Goal: Check status: Check status

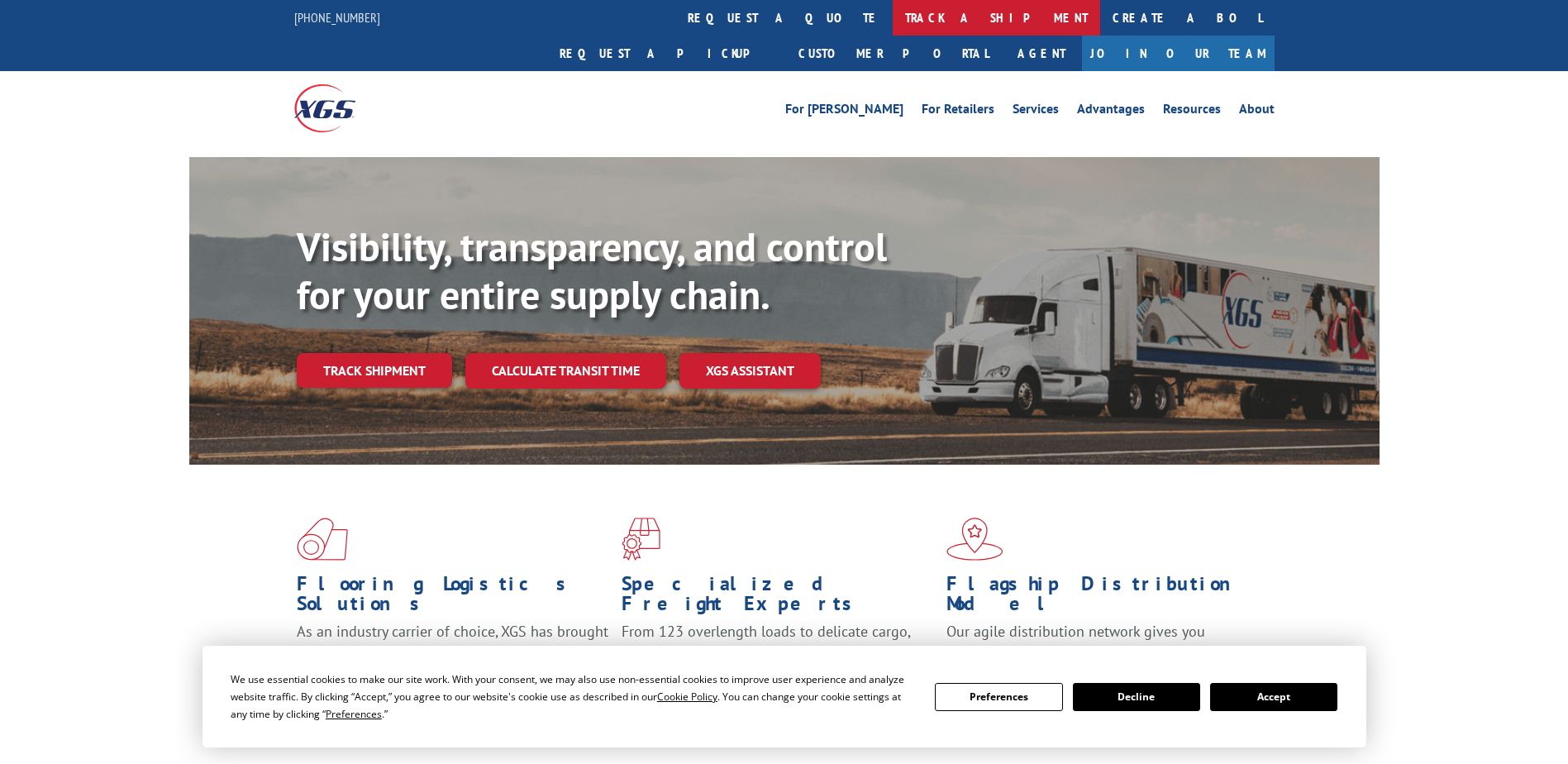
click at [892, 11] on link "track a shipment" at bounding box center [996, 18] width 207 height 35
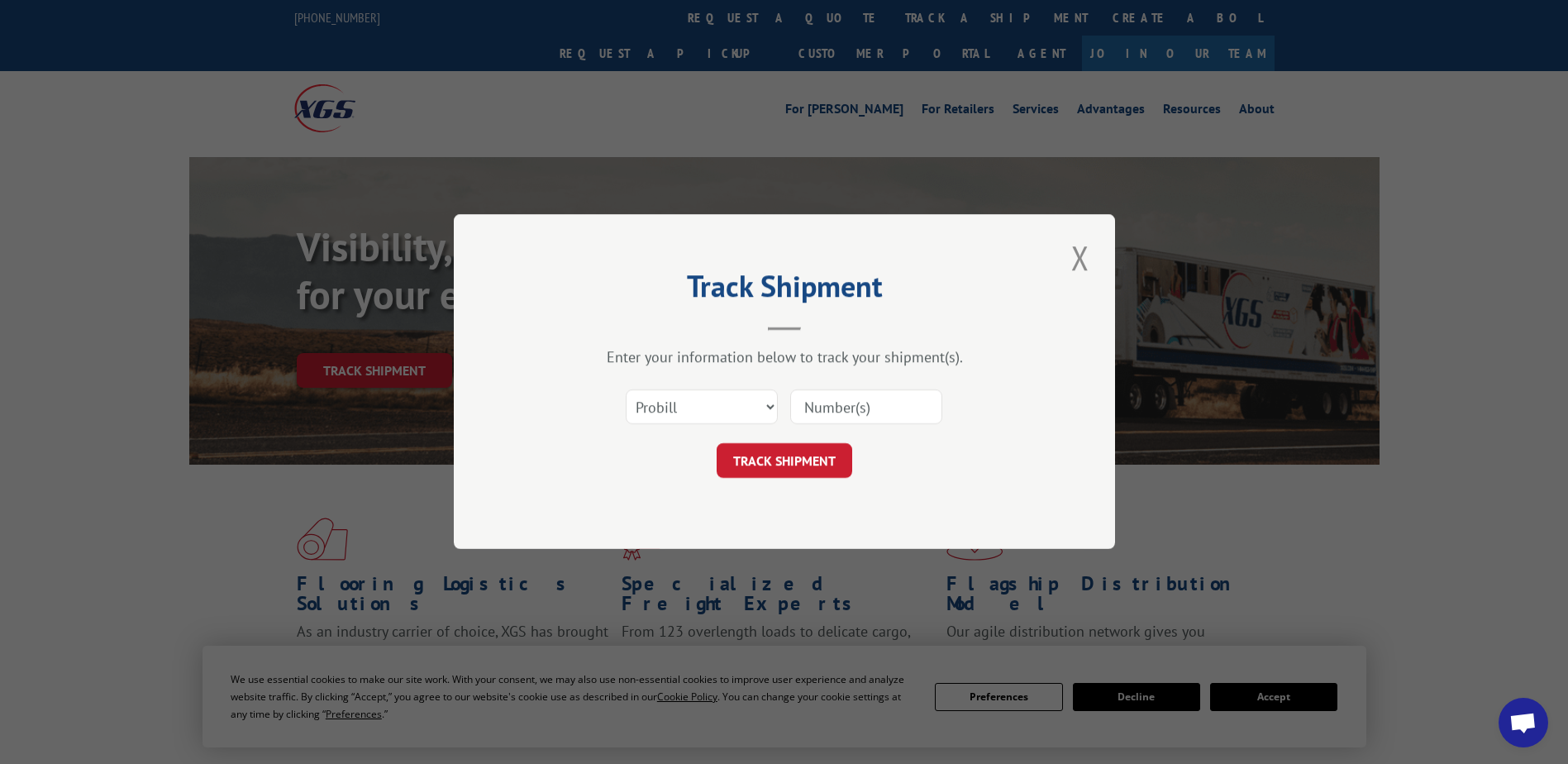
click at [803, 406] on input at bounding box center [866, 407] width 152 height 34
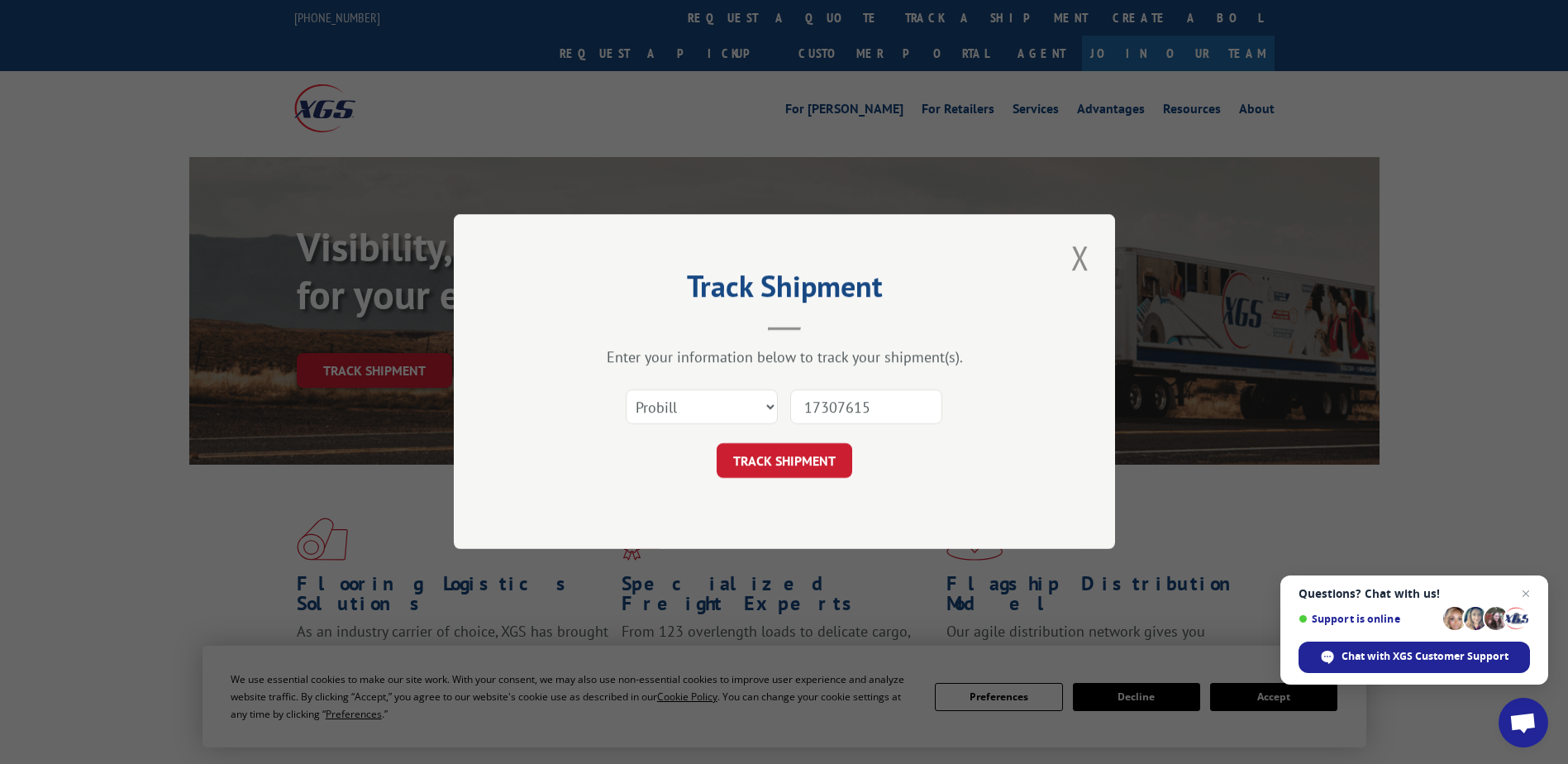
type input "17307615"
click at [716, 444] on button "TRACK SHIPMENT" at bounding box center [784, 461] width 136 height 34
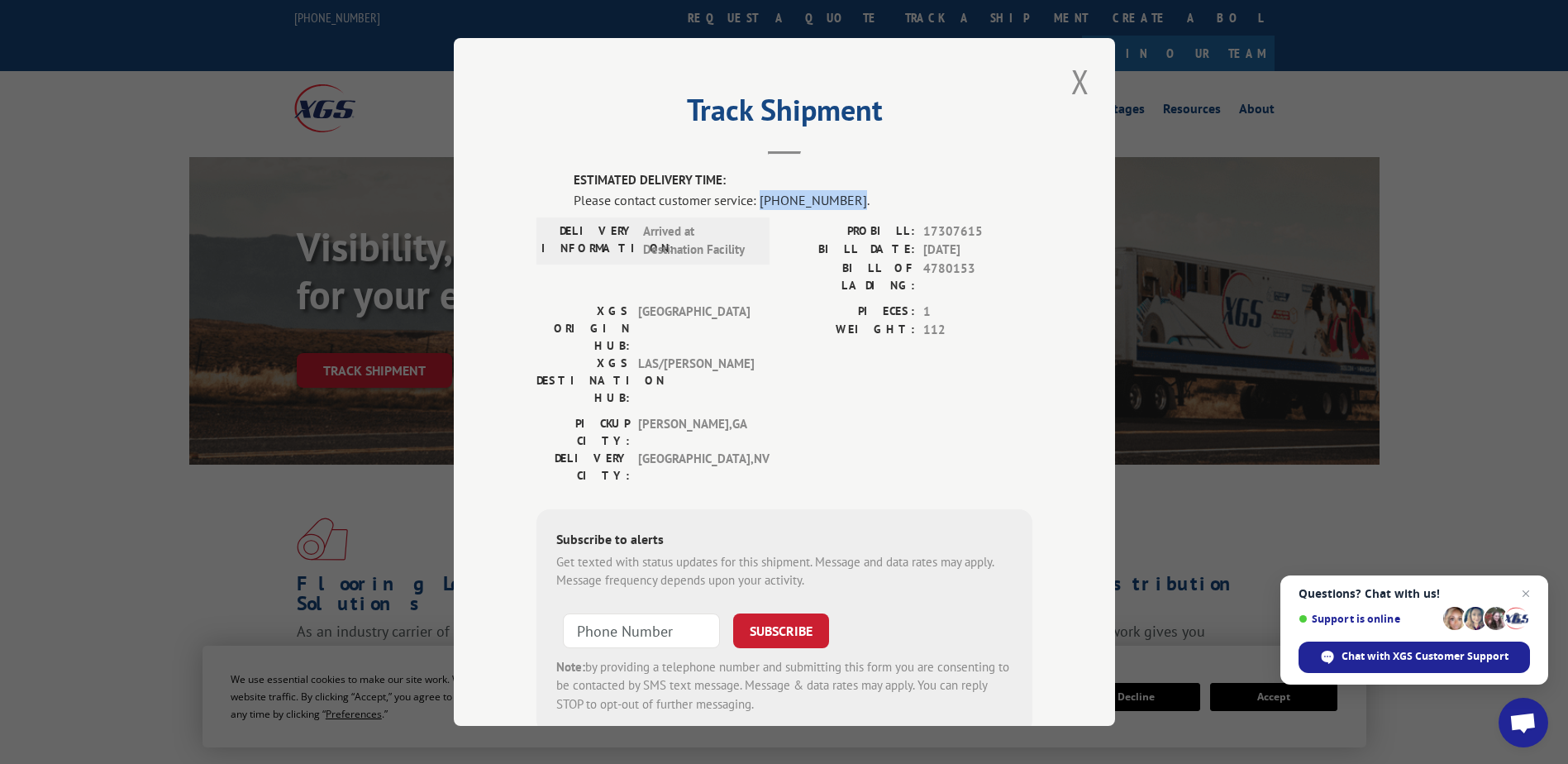
drag, startPoint x: 753, startPoint y: 201, endPoint x: 840, endPoint y: 201, distance: 87.0
click at [840, 201] on div "Please contact customer service: [PHONE_NUMBER]." at bounding box center [803, 200] width 459 height 19
copy div "[PHONE_NUMBER]"
click at [1041, 386] on div "Track Shipment ESTIMATED DELIVERY TIME: Please contact customer service: [PHONE…" at bounding box center [784, 382] width 661 height 688
click at [1068, 76] on button "Close modal" at bounding box center [1080, 82] width 28 height 46
